Goal: Transaction & Acquisition: Purchase product/service

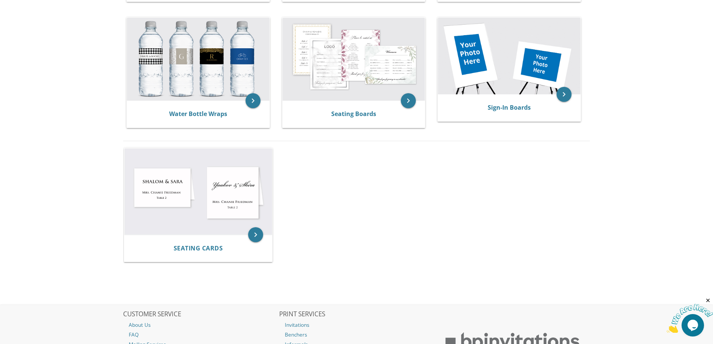
scroll to position [412, 0]
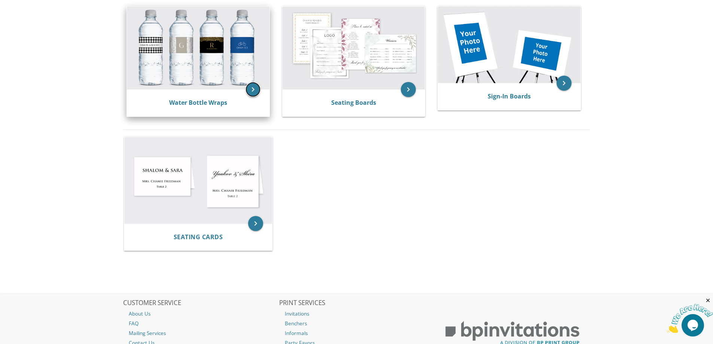
click at [250, 86] on icon "keyboard_arrow_right" at bounding box center [252, 89] width 15 height 15
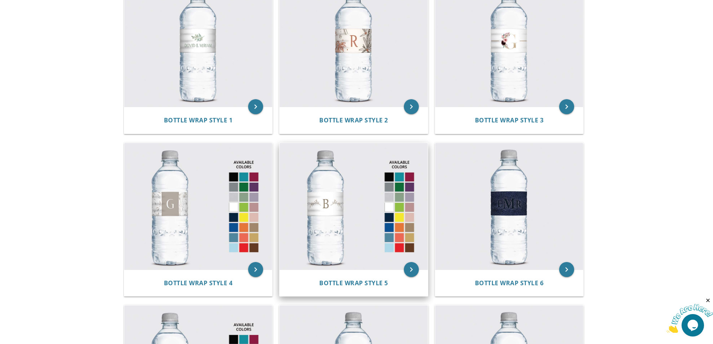
scroll to position [262, 0]
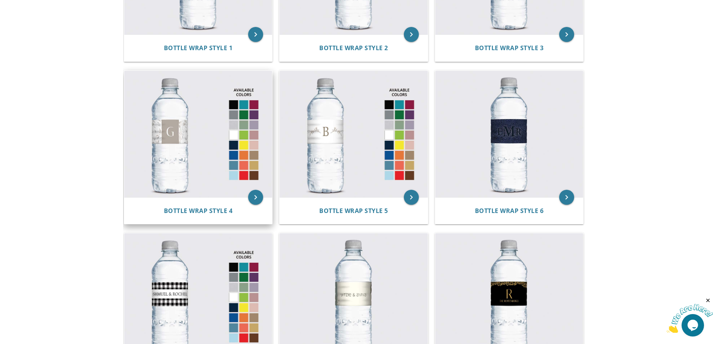
click at [213, 129] on img at bounding box center [198, 134] width 148 height 126
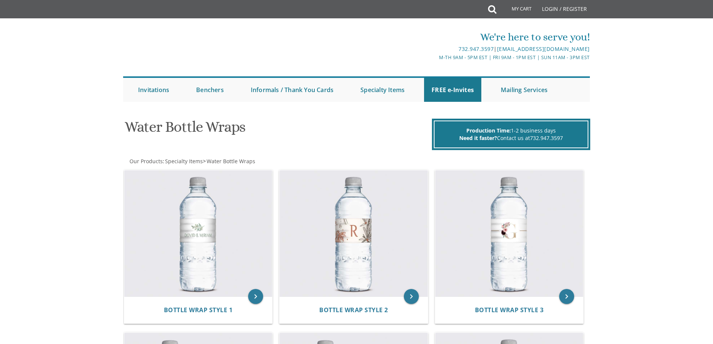
scroll to position [262, 0]
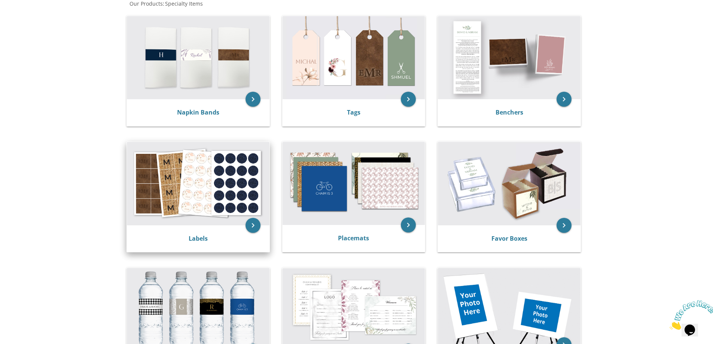
scroll to position [150, 0]
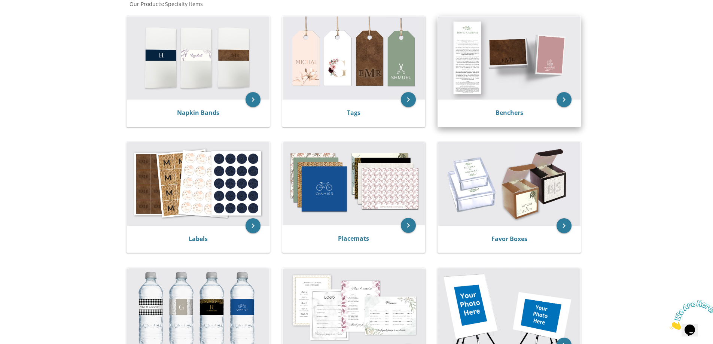
click at [473, 86] on img at bounding box center [509, 57] width 143 height 83
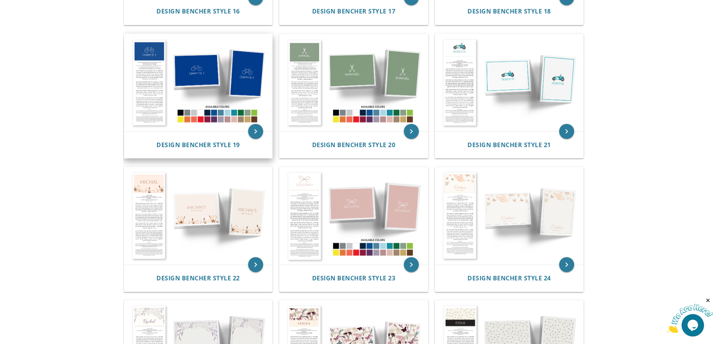
scroll to position [936, 0]
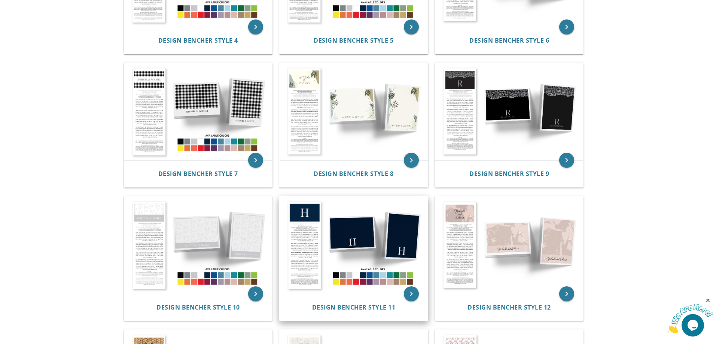
scroll to position [374, 0]
